Goal: Task Accomplishment & Management: Manage account settings

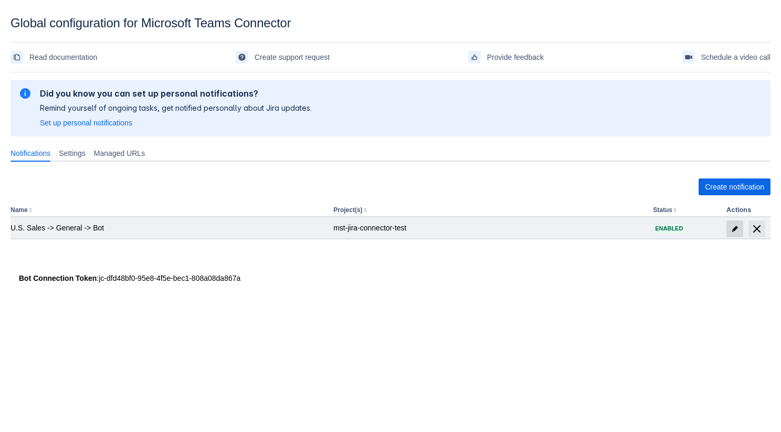
click at [737, 227] on span "edit" at bounding box center [735, 229] width 8 height 8
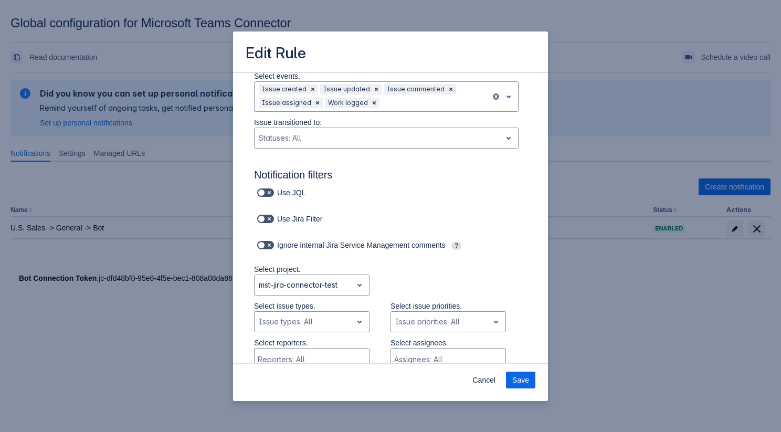
scroll to position [50, 0]
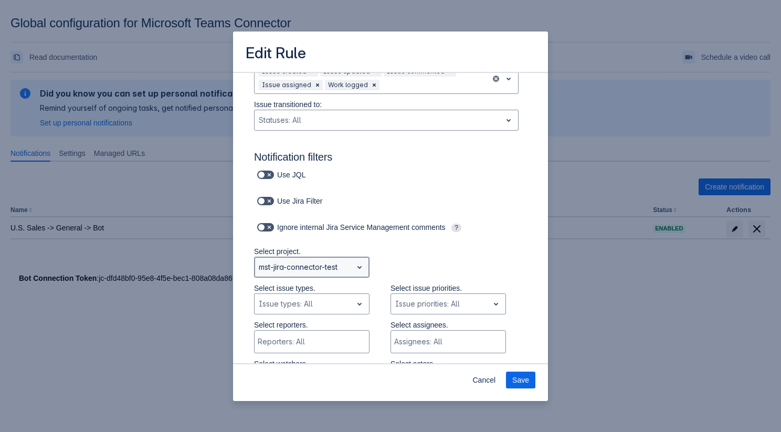
click at [351, 270] on div "mst-jira-connector-test" at bounding box center [304, 267] width 98 height 17
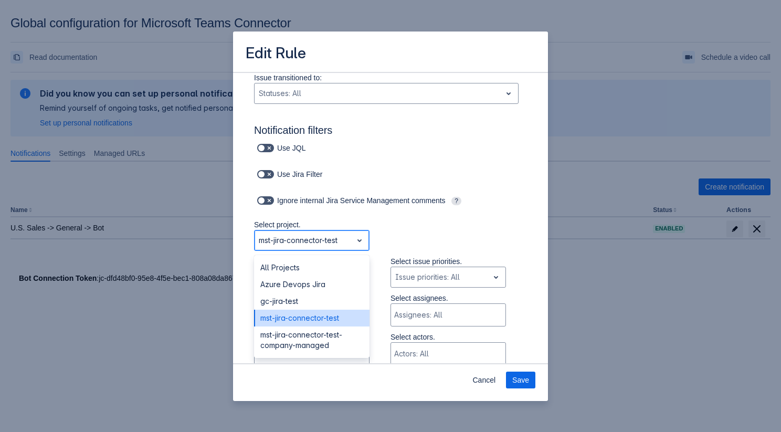
scroll to position [78, 0]
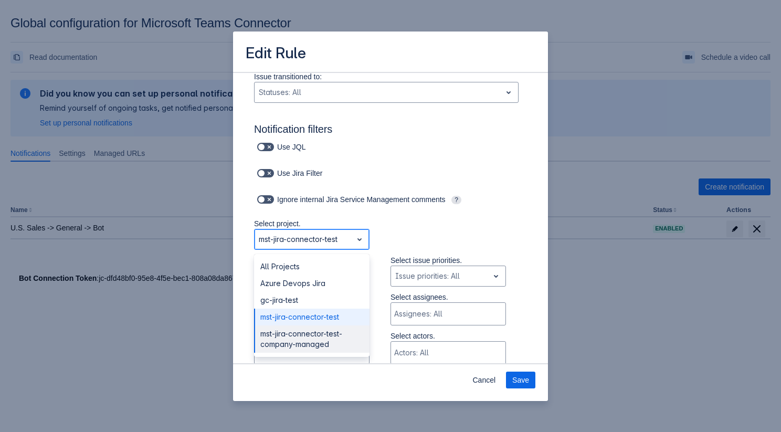
click at [336, 342] on div "mst-jira-connector-test-company-managed" at bounding box center [312, 339] width 116 height 27
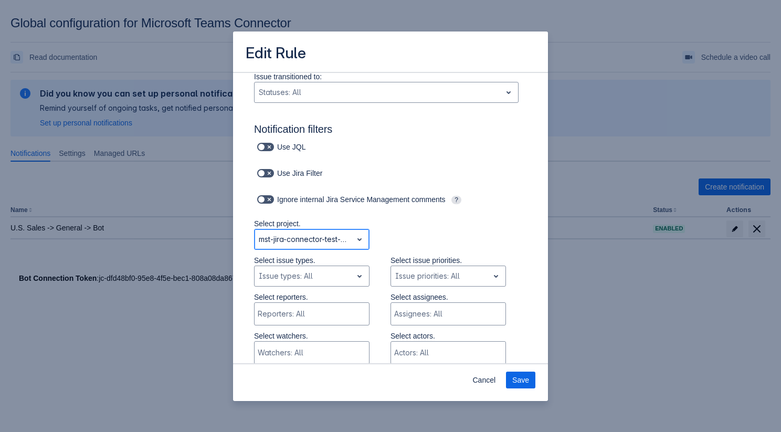
click at [341, 237] on div at bounding box center [303, 239] width 89 height 13
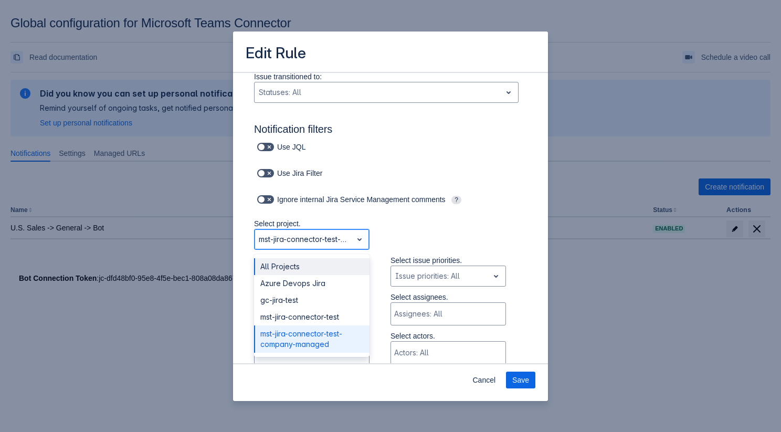
click at [329, 265] on div "All Projects" at bounding box center [312, 266] width 116 height 17
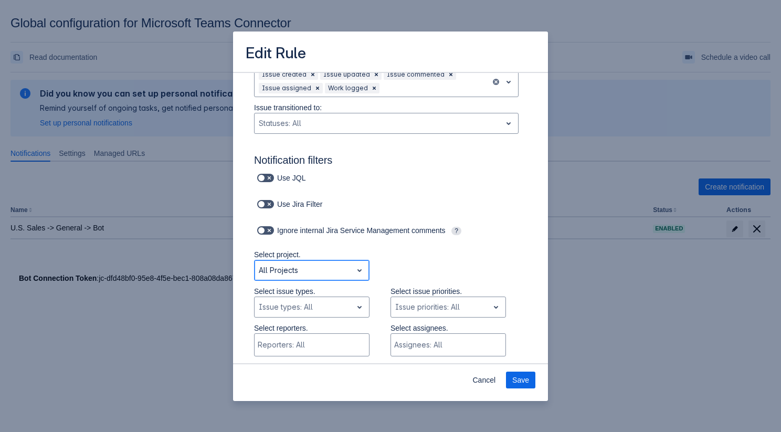
scroll to position [0, 0]
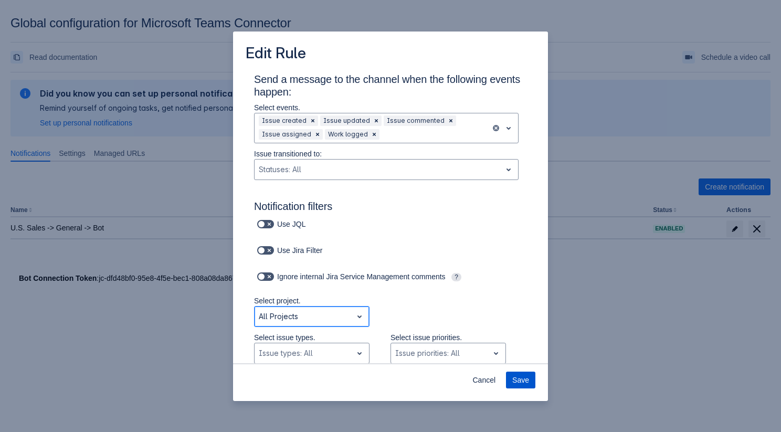
click at [514, 381] on span "Save" at bounding box center [520, 380] width 17 height 17
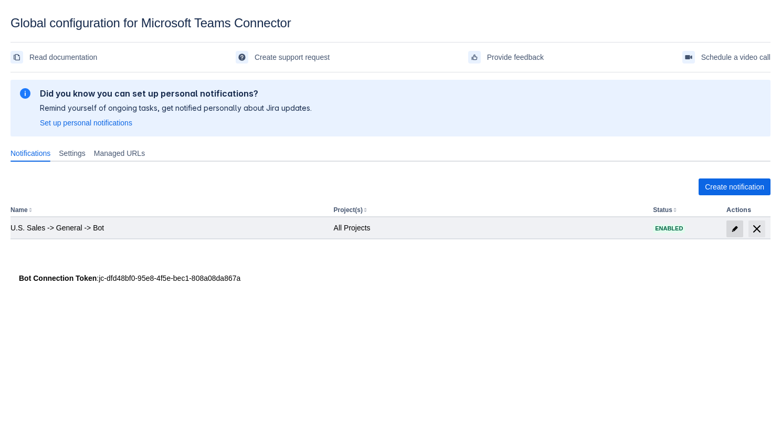
click at [736, 224] on span at bounding box center [735, 229] width 17 height 17
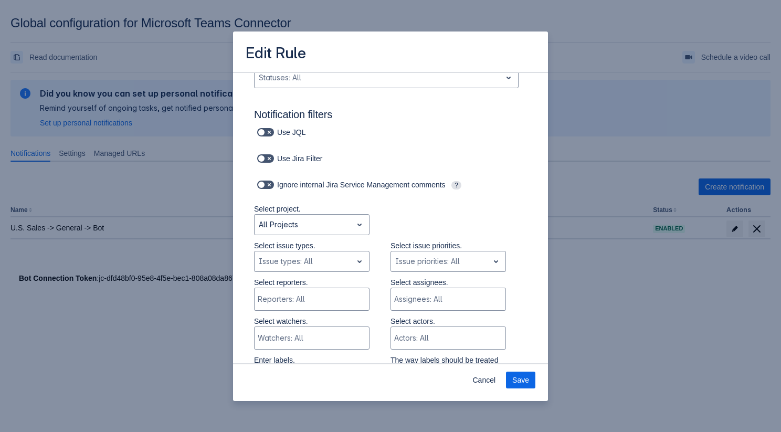
scroll to position [121, 0]
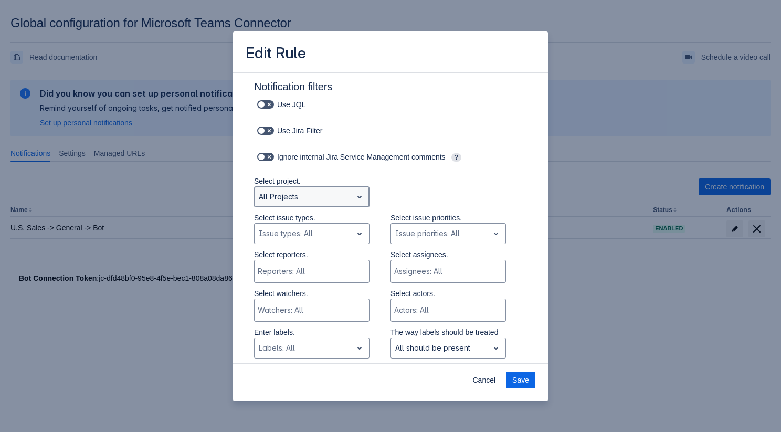
click at [321, 198] on div at bounding box center [303, 197] width 89 height 13
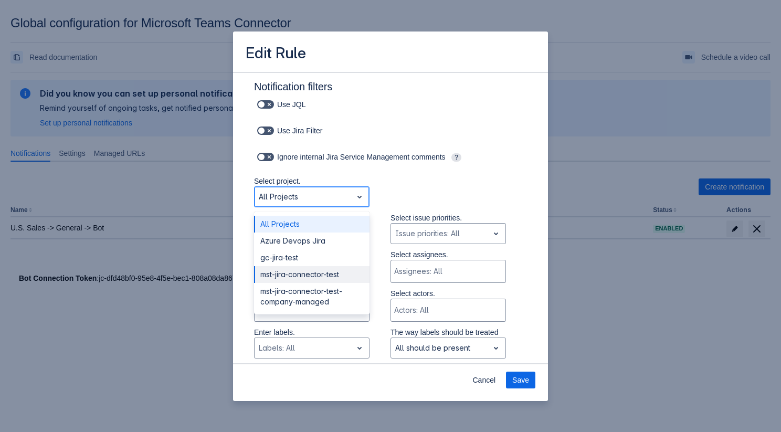
click at [321, 279] on div "mst-jira-connector-test" at bounding box center [312, 274] width 116 height 17
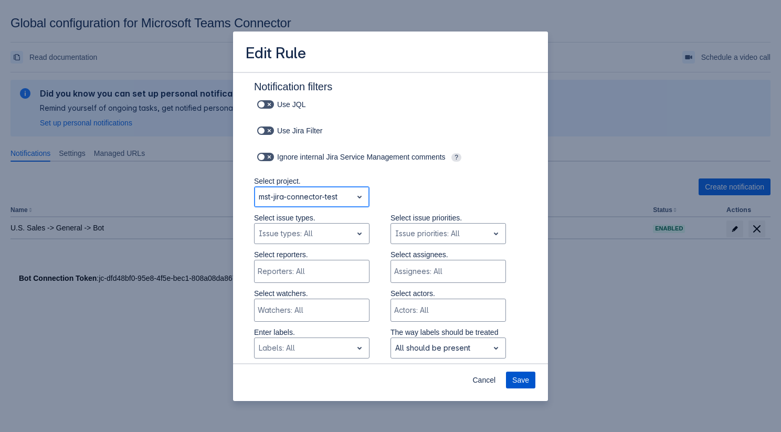
click at [520, 374] on span "Save" at bounding box center [520, 380] width 17 height 17
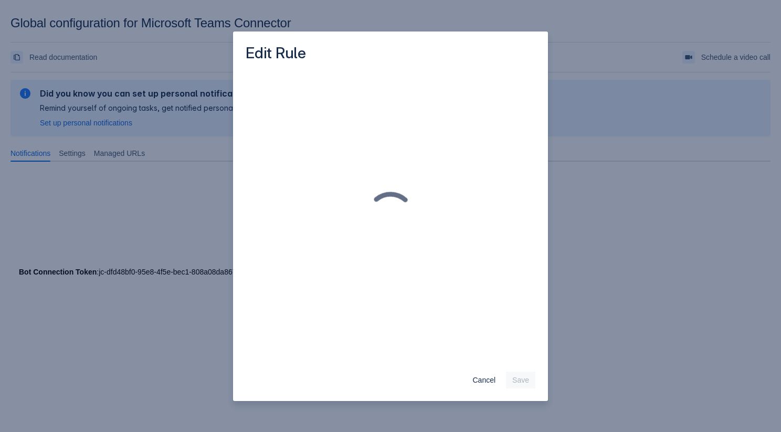
scroll to position [0, 0]
